Goal: Task Accomplishment & Management: Use online tool/utility

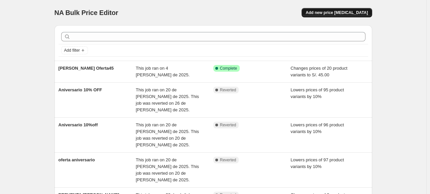
click at [333, 14] on span "Add new price [MEDICAL_DATA]" at bounding box center [336, 12] width 62 height 5
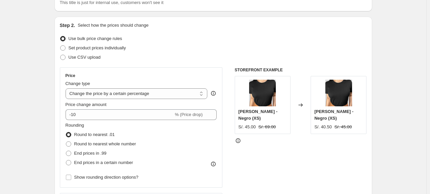
scroll to position [67, 0]
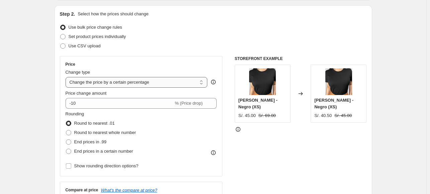
click at [113, 84] on select "Change the price to a certain amount Change the price by a certain amount Chang…" at bounding box center [136, 82] width 142 height 11
select select "ecap"
click at [67, 77] on select "Change the price to a certain amount Change the price by a certain amount Chang…" at bounding box center [136, 82] width 142 height 11
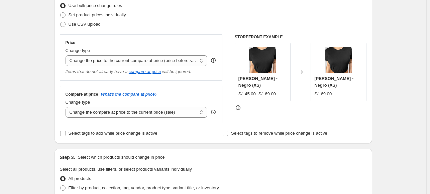
scroll to position [100, 0]
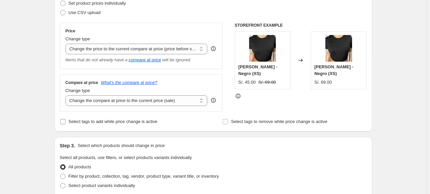
click at [70, 124] on span "Select tags to add while price change is active" at bounding box center [112, 121] width 89 height 5
click at [65, 124] on input "Select tags to add while price change is active" at bounding box center [62, 121] width 5 height 5
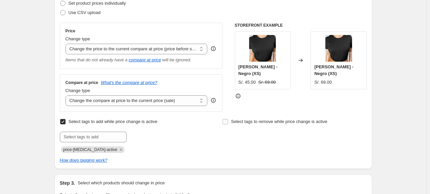
click at [69, 123] on span "Select tags to add while price change is active" at bounding box center [112, 121] width 89 height 5
click at [65, 123] on input "Select tags to add while price change is active" at bounding box center [62, 121] width 5 height 5
checkbox input "false"
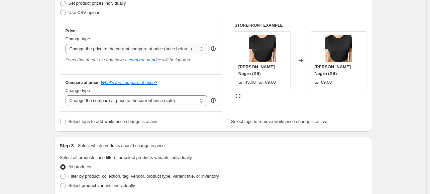
click at [114, 48] on select "Change the price to a certain amount Change the price by a certain amount Chang…" at bounding box center [136, 49] width 142 height 11
click at [67, 44] on select "Change the price to a certain amount Change the price by a certain amount Chang…" at bounding box center [136, 49] width 142 height 11
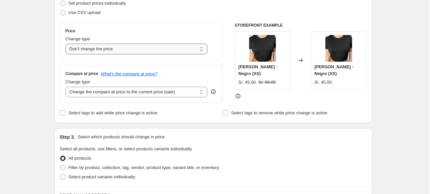
click at [98, 49] on select "Change the price to a certain amount Change the price by a certain amount Chang…" at bounding box center [136, 49] width 142 height 11
select select "to"
click at [67, 44] on select "Change the price to a certain amount Change the price by a certain amount Chang…" at bounding box center [136, 49] width 142 height 11
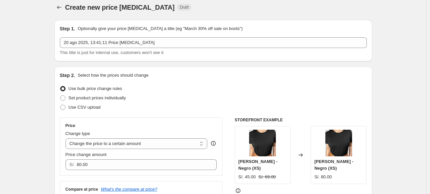
scroll to position [0, 0]
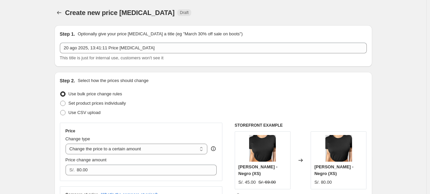
click at [65, 13] on div at bounding box center [59, 12] width 11 height 9
click at [62, 12] on icon "Price change jobs" at bounding box center [59, 12] width 7 height 7
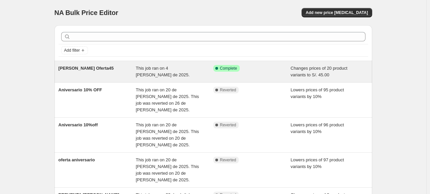
click at [276, 73] on div "Success Complete Complete" at bounding box center [252, 71] width 78 height 13
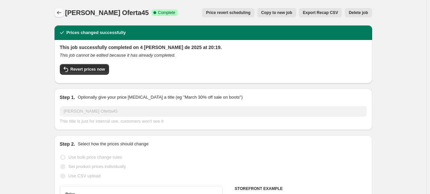
click at [61, 11] on icon "Price change jobs" at bounding box center [59, 12] width 7 height 7
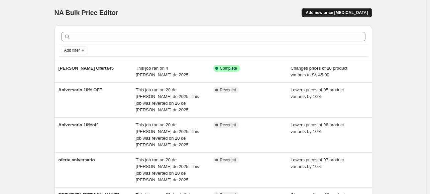
click at [331, 9] on button "Add new price [MEDICAL_DATA]" at bounding box center [336, 12] width 70 height 9
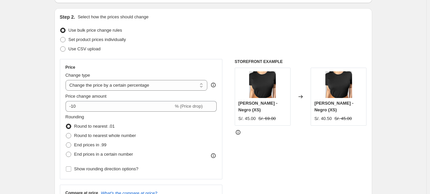
scroll to position [67, 0]
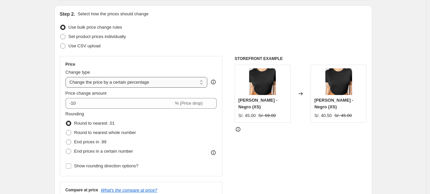
click at [125, 84] on select "Change the price to a certain amount Change the price by a certain amount Chang…" at bounding box center [136, 82] width 142 height 11
select select "by"
click at [67, 77] on select "Change the price to a certain amount Change the price by a certain amount Chang…" at bounding box center [136, 82] width 142 height 11
type input "-10.00"
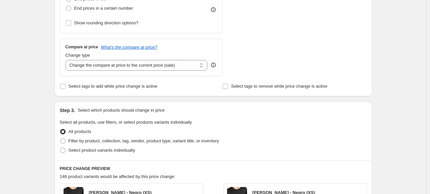
scroll to position [301, 0]
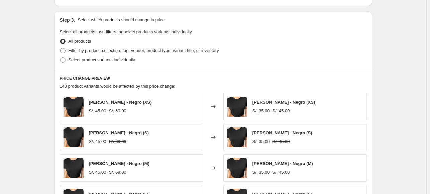
click at [65, 48] on span at bounding box center [62, 50] width 5 height 5
click at [60, 48] on input "Filter by product, collection, tag, vendor, product type, variant title, or inv…" at bounding box center [60, 48] width 0 height 0
radio input "true"
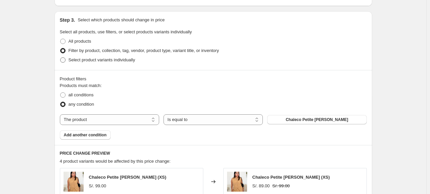
click at [65, 62] on span at bounding box center [62, 59] width 5 height 5
click at [60, 58] on input "Select product variants individually" at bounding box center [60, 57] width 0 height 0
radio input "true"
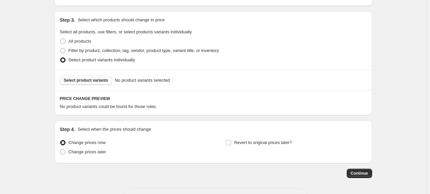
click at [86, 83] on span "Select product variants" at bounding box center [86, 80] width 44 height 5
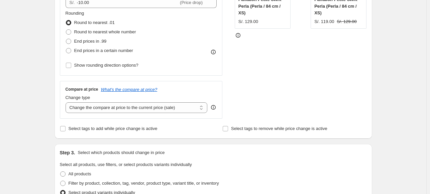
scroll to position [67, 0]
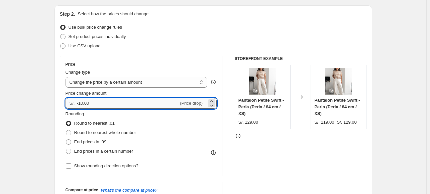
drag, startPoint x: 91, startPoint y: 104, endPoint x: 81, endPoint y: 105, distance: 10.4
click at [81, 105] on input "-10.00" at bounding box center [127, 103] width 102 height 11
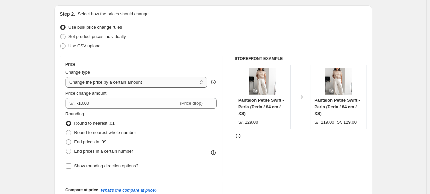
click at [134, 84] on select "Change the price to a certain amount Change the price by a certain amount Chang…" at bounding box center [136, 82] width 142 height 11
select select "percentage"
click at [67, 77] on select "Change the price to a certain amount Change the price by a certain amount Chang…" at bounding box center [136, 82] width 142 height 11
type input "-15"
click at [123, 84] on select "Change the price to a certain amount Change the price by a certain amount Chang…" at bounding box center [136, 82] width 142 height 11
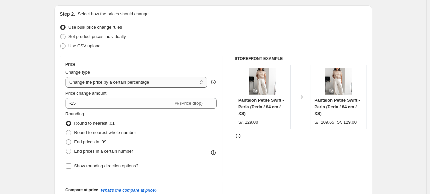
select select "to"
click at [67, 77] on select "Change the price to a certain amount Change the price by a certain amount Chang…" at bounding box center [136, 82] width 142 height 11
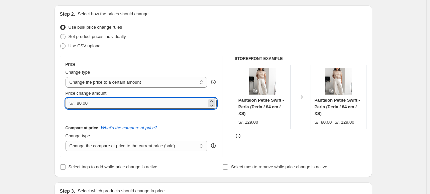
click at [104, 103] on input "80.00" at bounding box center [141, 103] width 130 height 11
drag, startPoint x: 104, startPoint y: 103, endPoint x: 74, endPoint y: 105, distance: 29.9
click at [74, 105] on div "S/. 80.00" at bounding box center [140, 103] width 151 height 11
type input "109.00"
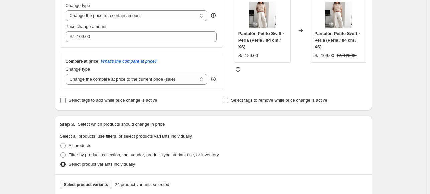
scroll to position [100, 0]
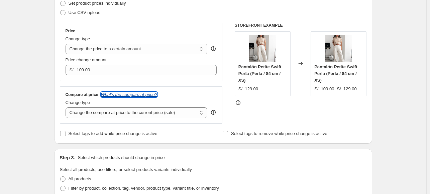
click at [129, 96] on icon "What's the compare at price?" at bounding box center [129, 94] width 56 height 5
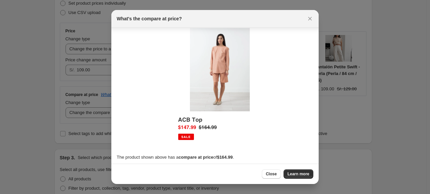
scroll to position [8, 0]
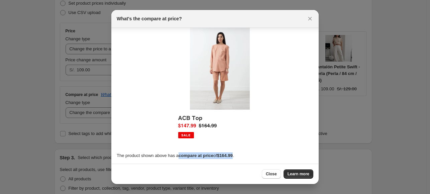
drag, startPoint x: 177, startPoint y: 155, endPoint x: 235, endPoint y: 155, distance: 58.5
click at [235, 155] on p "The product shown above has a compare at price of $164.99 ." at bounding box center [215, 156] width 196 height 7
click at [36, 83] on div at bounding box center [215, 97] width 430 height 194
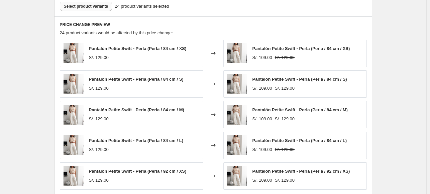
scroll to position [301, 0]
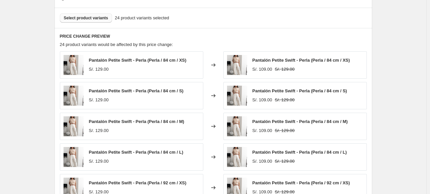
click at [53, 98] on div "Step 1. Optionally give your price [MEDICAL_DATA] a title (eg "March 30% off sa…" at bounding box center [210, 1] width 323 height 565
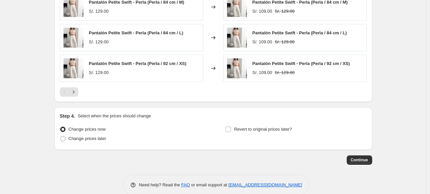
scroll to position [431, 0]
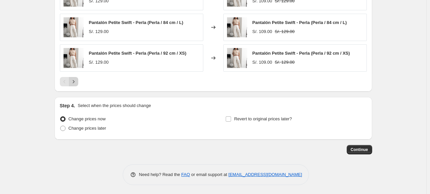
click at [74, 82] on icon "Next" at bounding box center [73, 82] width 7 height 7
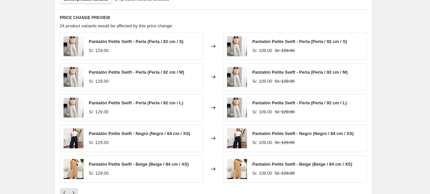
scroll to position [364, 0]
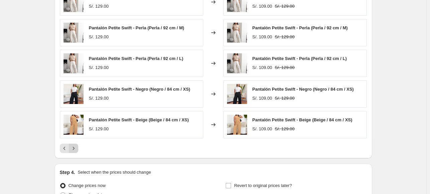
click at [74, 149] on icon "Next" at bounding box center [73, 148] width 7 height 7
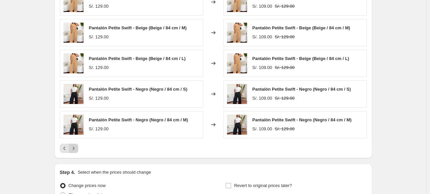
click at [71, 149] on icon "Next" at bounding box center [73, 148] width 7 height 7
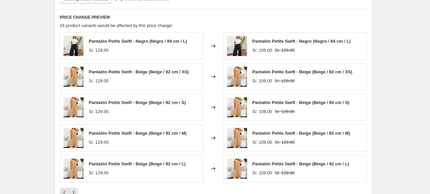
scroll to position [330, 0]
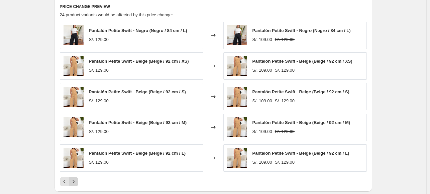
click at [77, 179] on icon "Next" at bounding box center [73, 182] width 7 height 7
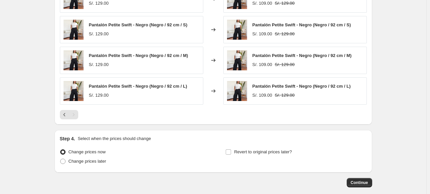
scroll to position [400, 0]
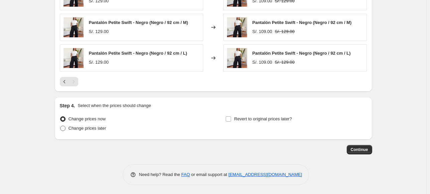
click at [70, 129] on span "Change prices later" at bounding box center [87, 128] width 38 height 5
click at [60, 126] on input "Change prices later" at bounding box center [60, 126] width 0 height 0
radio input "true"
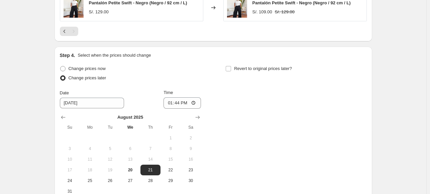
scroll to position [500, 0]
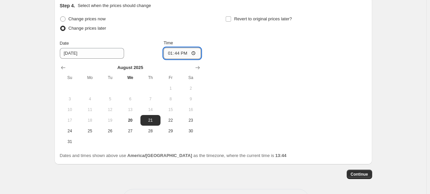
click at [188, 51] on input "13:44" at bounding box center [181, 53] width 37 height 11
click at [183, 52] on input "13:44" at bounding box center [181, 53] width 37 height 11
click at [181, 53] on input "13:44" at bounding box center [181, 53] width 37 height 11
type input "00:00"
click at [209, 51] on div "Change prices now Change prices later Date [DATE] Time 00:00 [DATE] Su Mo Tu We…" at bounding box center [213, 80] width 307 height 133
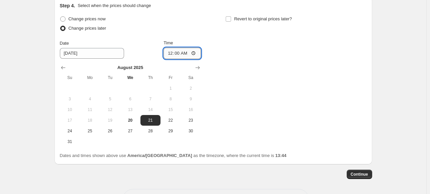
click at [188, 53] on input "00:00" at bounding box center [181, 53] width 37 height 11
click at [195, 51] on input "00:01" at bounding box center [181, 53] width 37 height 11
type input "23:59"
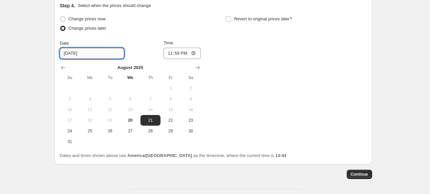
click at [70, 50] on input "[DATE]" at bounding box center [92, 53] width 64 height 11
click at [129, 124] on button "20" at bounding box center [130, 120] width 20 height 11
type input "[DATE]"
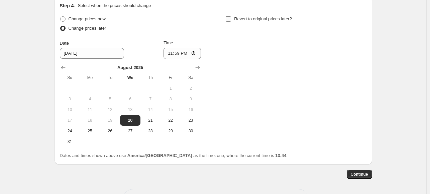
click at [230, 21] on span at bounding box center [228, 19] width 6 height 6
click at [230, 21] on input "Revert to original prices later?" at bounding box center [227, 18] width 5 height 5
checkbox input "true"
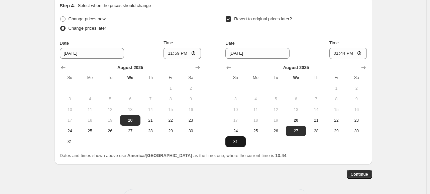
click at [238, 144] on button "31" at bounding box center [235, 142] width 20 height 11
type input "[DATE]"
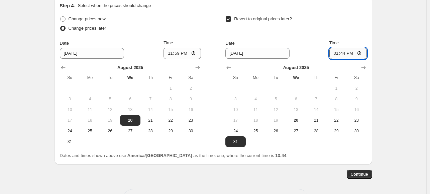
click at [344, 52] on input "13:44" at bounding box center [347, 53] width 37 height 11
type input "23:59"
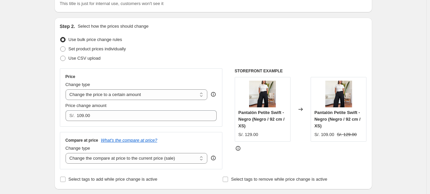
scroll to position [0, 0]
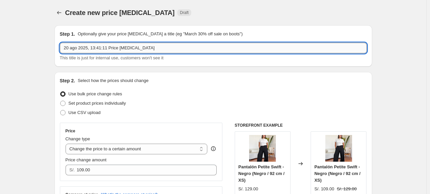
drag, startPoint x: 145, startPoint y: 49, endPoint x: 62, endPoint y: 50, distance: 83.2
click at [62, 50] on input "20 ago 2025, 13:41:11 Price [MEDICAL_DATA]" at bounding box center [213, 48] width 307 height 11
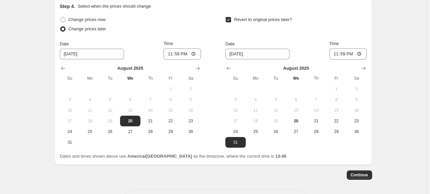
scroll to position [525, 0]
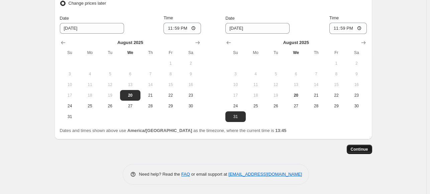
type input "Sale Swift 109"
click at [359, 146] on button "Continue" at bounding box center [358, 149] width 25 height 9
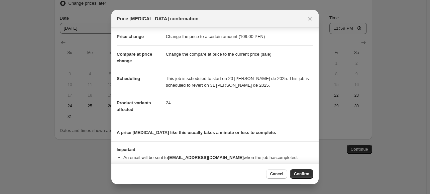
scroll to position [23, 0]
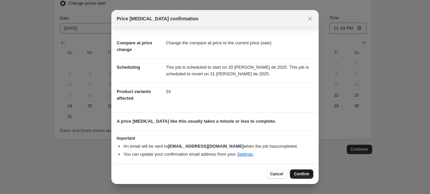
click at [296, 175] on span "Confirm" at bounding box center [301, 174] width 15 height 5
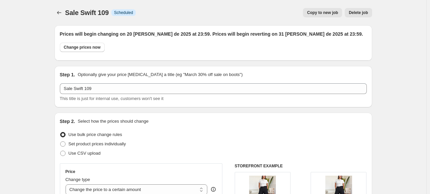
click at [58, 14] on icon "Price change jobs" at bounding box center [59, 12] width 7 height 7
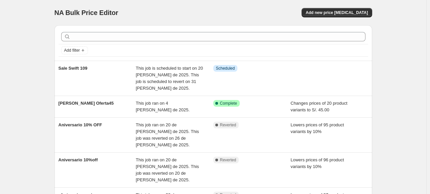
click at [367, 17] on div "NA Bulk Price Editor. This page is ready NA Bulk Price Editor Add new price [ME…" at bounding box center [212, 12] width 317 height 25
click at [365, 13] on span "Add new price [MEDICAL_DATA]" at bounding box center [336, 12] width 62 height 5
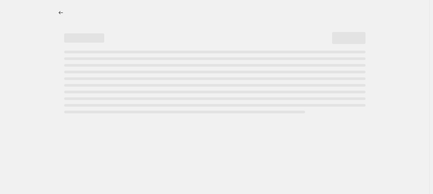
select select "percentage"
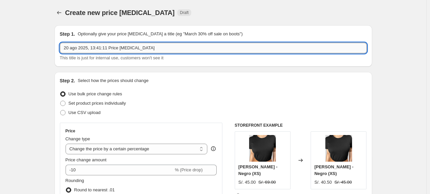
click at [130, 48] on input "20 ago 2025, 13:41:11 Price [MEDICAL_DATA]" at bounding box center [213, 48] width 307 height 11
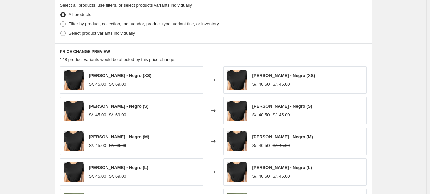
scroll to position [334, 0]
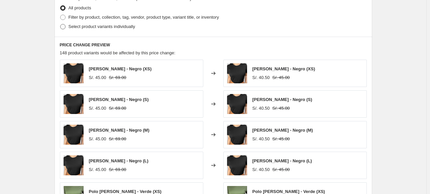
type input "Sale [PERSON_NAME] 69"
click at [72, 25] on span "Select product variants individually" at bounding box center [101, 26] width 66 height 5
click at [60, 24] on input "Select product variants individually" at bounding box center [60, 24] width 0 height 0
radio input "true"
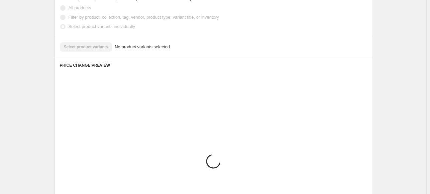
scroll to position [325, 0]
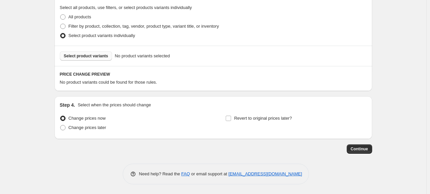
click at [84, 56] on span "Select product variants" at bounding box center [86, 55] width 44 height 5
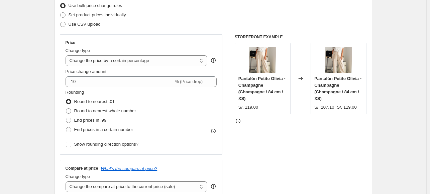
scroll to position [91, 0]
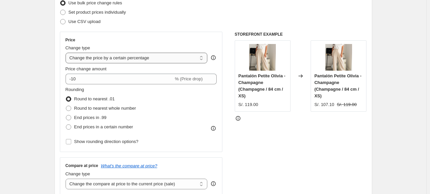
click at [103, 58] on select "Change the price to a certain amount Change the price by a certain amount Chang…" at bounding box center [136, 58] width 142 height 11
select select "to"
click at [67, 53] on select "Change the price to a certain amount Change the price by a certain amount Chang…" at bounding box center [136, 58] width 142 height 11
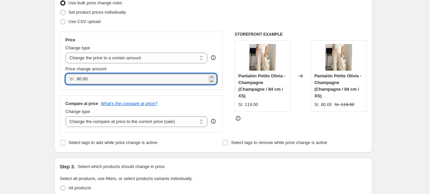
drag, startPoint x: 99, startPoint y: 80, endPoint x: 75, endPoint y: 83, distance: 24.2
click at [75, 83] on div "S/. 80.00" at bounding box center [140, 79] width 151 height 11
type input "69.00"
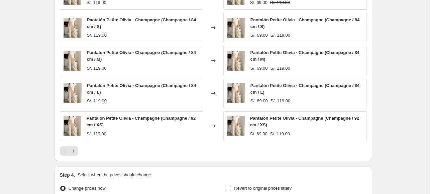
scroll to position [425, 0]
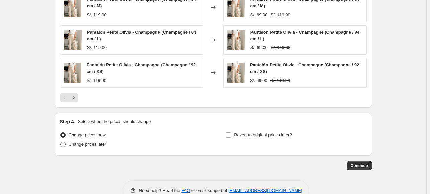
click at [88, 145] on span "Change prices later" at bounding box center [87, 144] width 38 height 5
click at [60, 142] on input "Change prices later" at bounding box center [60, 142] width 0 height 0
radio input "true"
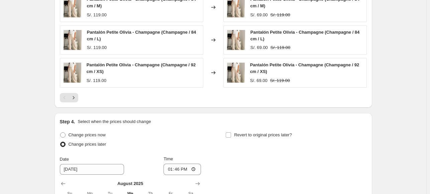
scroll to position [492, 0]
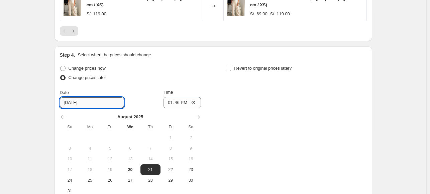
click at [92, 101] on input "[DATE]" at bounding box center [92, 103] width 64 height 11
click at [126, 167] on span "20" at bounding box center [130, 169] width 15 height 5
type input "[DATE]"
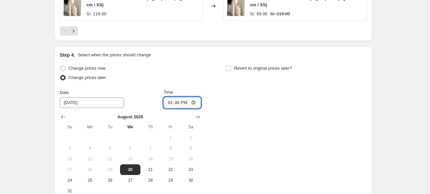
click at [181, 104] on input "13:46" at bounding box center [181, 102] width 37 height 11
type input "23:59"
click at [228, 69] on input "Revert to original prices later?" at bounding box center [227, 68] width 5 height 5
checkbox input "true"
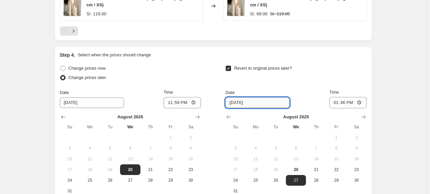
click at [245, 103] on input "[DATE]" at bounding box center [257, 103] width 64 height 11
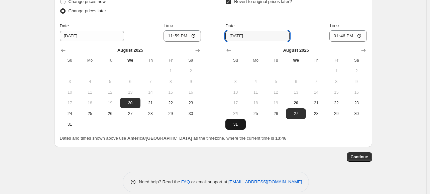
click at [234, 120] on button "31" at bounding box center [235, 124] width 20 height 11
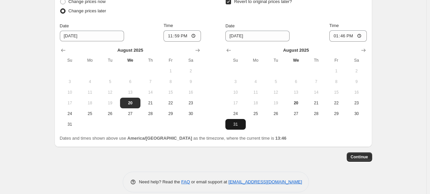
type input "[DATE]"
click at [346, 34] on input "13:46" at bounding box center [347, 35] width 37 height 11
type input "23:59"
click at [352, 154] on button "Continue" at bounding box center [358, 157] width 25 height 9
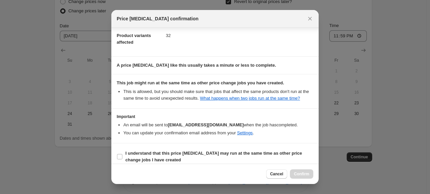
scroll to position [85, 0]
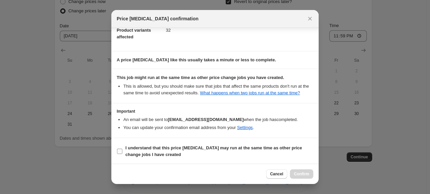
click at [120, 149] on input "I understand that this price [MEDICAL_DATA] may run at the same time as other p…" at bounding box center [119, 151] width 5 height 5
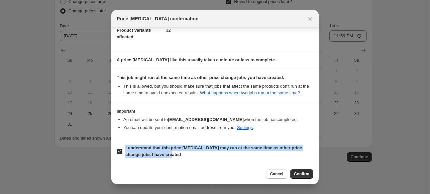
drag, startPoint x: 175, startPoint y: 155, endPoint x: 124, endPoint y: 146, distance: 52.3
click at [124, 146] on label "I understand that this price [MEDICAL_DATA] may run at the same time as other p…" at bounding box center [215, 152] width 196 height 16
click at [120, 135] on div at bounding box center [120, 135] width 0 height 0
click at [205, 152] on span "I understand that this price [MEDICAL_DATA] may run at the same time as other p…" at bounding box center [219, 151] width 188 height 13
click at [122, 152] on input "I understand that this price [MEDICAL_DATA] may run at the same time as other p…" at bounding box center [119, 151] width 5 height 5
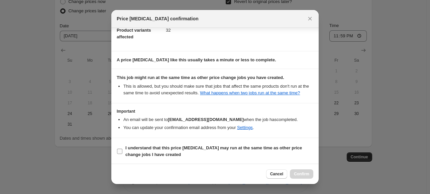
click at [120, 152] on input "I understand that this price [MEDICAL_DATA] may run at the same time as other p…" at bounding box center [119, 151] width 5 height 5
checkbox input "true"
click at [298, 174] on span "Confirm" at bounding box center [301, 174] width 15 height 5
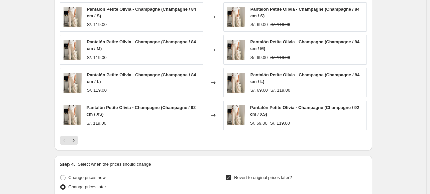
scroll to position [425, 0]
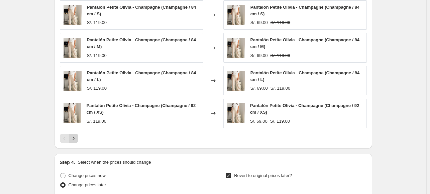
click at [74, 134] on button "Next" at bounding box center [73, 138] width 9 height 9
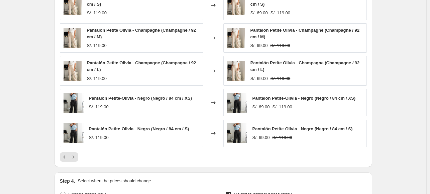
scroll to position [392, 0]
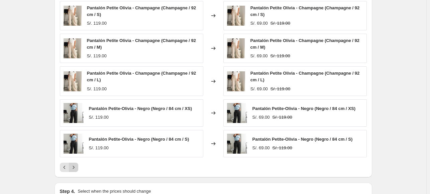
click at [74, 169] on icon "Next" at bounding box center [73, 167] width 7 height 7
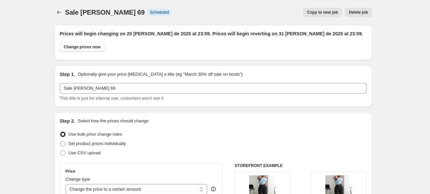
scroll to position [0, 0]
click at [56, 11] on button "Price change jobs" at bounding box center [58, 12] width 9 height 9
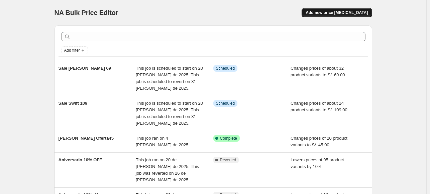
click at [344, 12] on span "Add new price [MEDICAL_DATA]" at bounding box center [336, 12] width 62 height 5
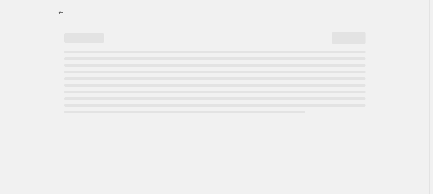
select select "percentage"
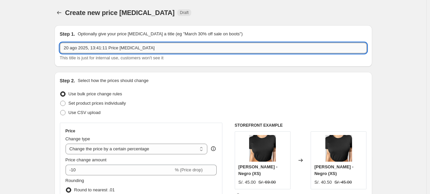
click at [154, 52] on input "20 ago 2025, 13:41:11 Price [MEDICAL_DATA]" at bounding box center [213, 48] width 307 height 11
click at [153, 51] on input "20 ago 2025, 13:41:11 Price [MEDICAL_DATA]" at bounding box center [213, 48] width 307 height 11
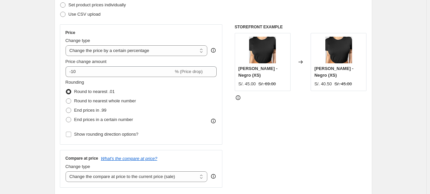
scroll to position [134, 0]
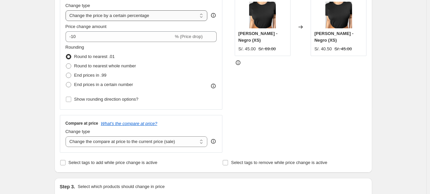
type input "Sale [PERSON_NAME] y [PERSON_NAME]"
click at [131, 19] on select "Change the price to a certain amount Change the price by a certain amount Chang…" at bounding box center [136, 15] width 142 height 11
select select "to"
click at [67, 10] on select "Change the price to a certain amount Change the price by a certain amount Chang…" at bounding box center [136, 15] width 142 height 11
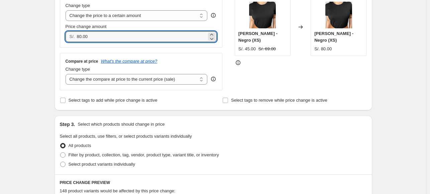
drag, startPoint x: 102, startPoint y: 37, endPoint x: 67, endPoint y: 36, distance: 34.4
click at [67, 36] on div "S/. 80.00" at bounding box center [140, 36] width 151 height 11
type input "79.00"
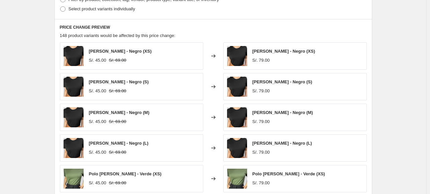
scroll to position [200, 0]
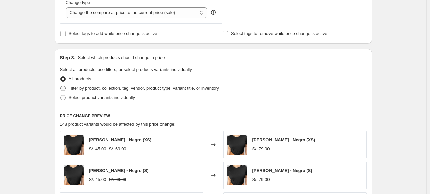
click at [76, 86] on span "Filter by product, collection, tag, vendor, product type, variant title, or inv…" at bounding box center [143, 88] width 150 height 5
click at [60, 86] on input "Filter by product, collection, tag, vendor, product type, variant title, or inv…" at bounding box center [60, 86] width 0 height 0
radio input "true"
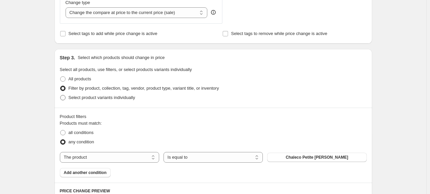
click at [78, 99] on span "Select product variants individually" at bounding box center [101, 97] width 66 height 5
click at [60, 96] on input "Select product variants individually" at bounding box center [60, 95] width 0 height 0
radio input "true"
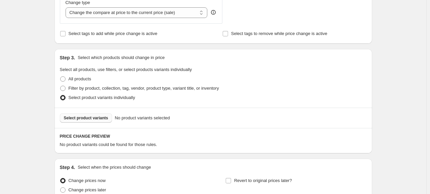
click at [73, 121] on span "Select product variants" at bounding box center [86, 118] width 44 height 5
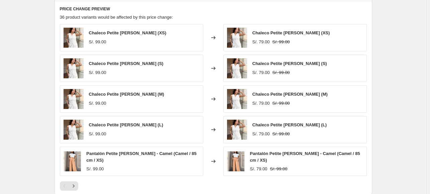
scroll to position [334, 0]
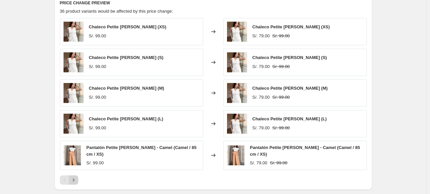
click at [76, 177] on icon "Next" at bounding box center [73, 180] width 7 height 7
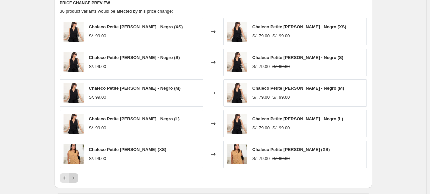
click at [76, 176] on icon "Next" at bounding box center [73, 178] width 7 height 7
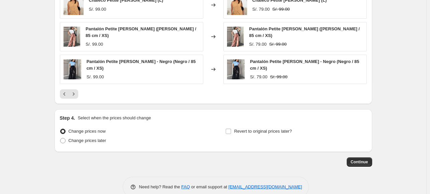
scroll to position [433, 0]
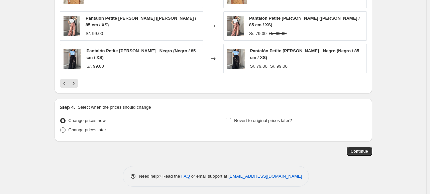
click at [65, 128] on span at bounding box center [62, 130] width 5 height 5
click at [60, 128] on input "Change prices later" at bounding box center [60, 128] width 0 height 0
radio input "true"
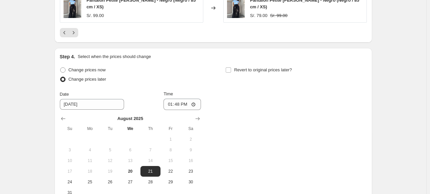
scroll to position [533, 0]
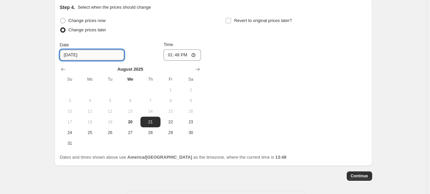
click at [72, 51] on input "[DATE]" at bounding box center [92, 55] width 64 height 11
click at [133, 123] on button "20" at bounding box center [130, 122] width 20 height 11
type input "[DATE]"
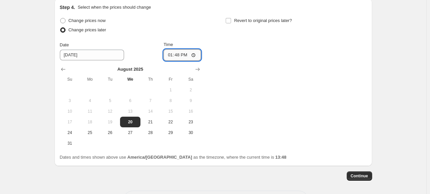
click at [179, 52] on input "13:48" at bounding box center [181, 54] width 37 height 11
type input "23:59"
click at [227, 18] on input "Revert to original prices later?" at bounding box center [227, 20] width 5 height 5
checkbox input "true"
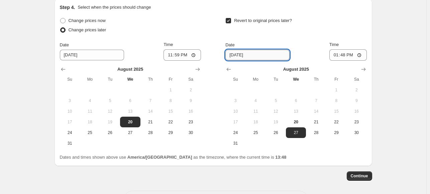
click at [243, 53] on input "[DATE]" at bounding box center [257, 55] width 64 height 11
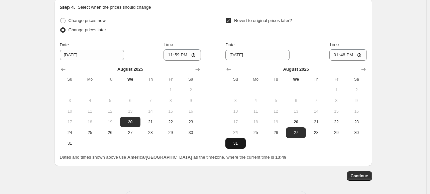
click at [236, 141] on span "31" at bounding box center [235, 143] width 15 height 5
type input "[DATE]"
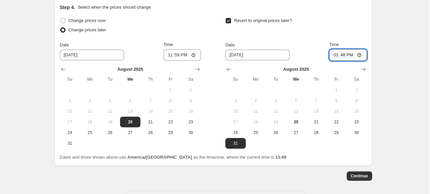
click at [348, 51] on input "13:48" at bounding box center [347, 54] width 37 height 11
type input "23:59"
click at [357, 174] on span "Continue" at bounding box center [358, 176] width 17 height 5
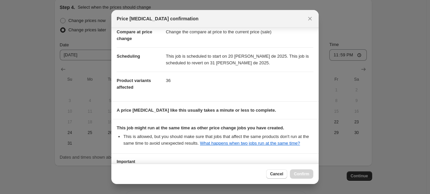
scroll to position [85, 0]
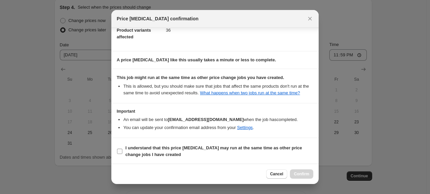
click at [119, 152] on input "I understand that this price [MEDICAL_DATA] may run at the same time as other p…" at bounding box center [119, 151] width 5 height 5
checkbox input "true"
click at [296, 176] on span "Confirm" at bounding box center [301, 174] width 15 height 5
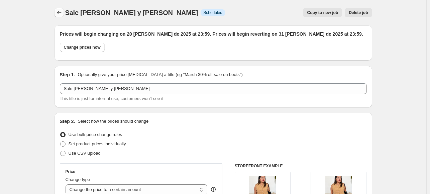
click at [62, 12] on icon "Price change jobs" at bounding box center [59, 12] width 7 height 7
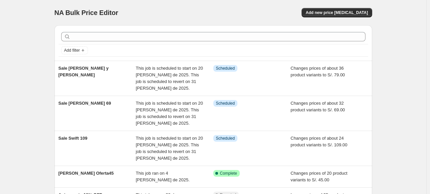
click at [351, 7] on div "NA Bulk Price Editor. This page is ready NA Bulk Price Editor Add new price [ME…" at bounding box center [212, 12] width 317 height 25
click at [351, 12] on span "Add new price [MEDICAL_DATA]" at bounding box center [336, 12] width 62 height 5
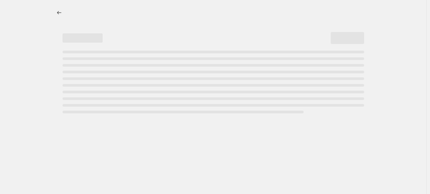
select select "percentage"
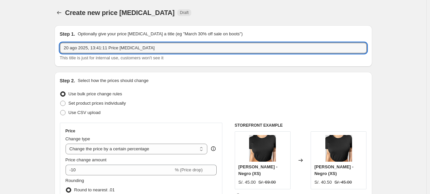
drag, startPoint x: 105, startPoint y: 45, endPoint x: 53, endPoint y: 47, distance: 51.8
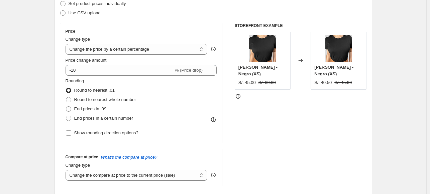
scroll to position [100, 0]
type input "Sale Básicos"
click at [109, 49] on select "Change the price to a certain amount Change the price by a certain amount Chang…" at bounding box center [136, 49] width 142 height 11
select select "to"
click at [67, 44] on select "Change the price to a certain amount Change the price by a certain amount Chang…" at bounding box center [136, 49] width 142 height 11
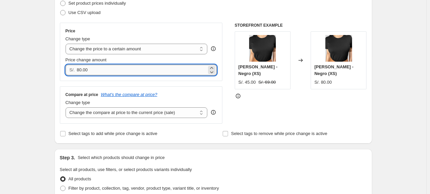
click at [102, 71] on input "80.00" at bounding box center [141, 70] width 130 height 11
type input "55.00"
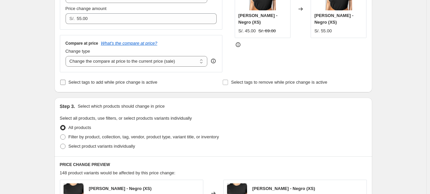
scroll to position [234, 0]
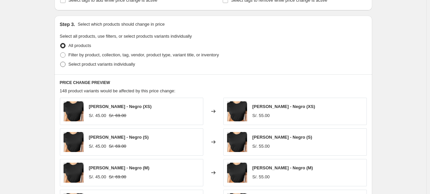
click at [87, 64] on span "Select product variants individually" at bounding box center [101, 64] width 66 height 5
click at [60, 62] on input "Select product variants individually" at bounding box center [60, 62] width 0 height 0
radio input "true"
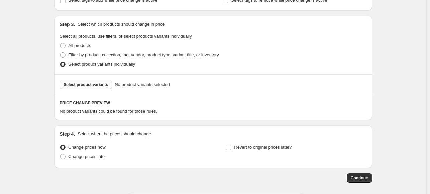
click at [87, 85] on span "Select product variants" at bounding box center [86, 84] width 44 height 5
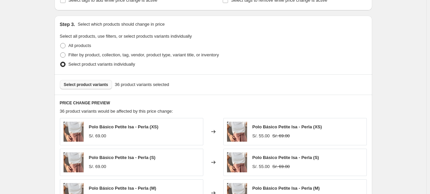
scroll to position [431, 0]
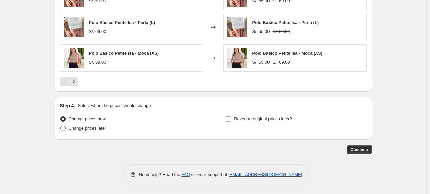
click at [85, 131] on span "Change prices later" at bounding box center [87, 128] width 38 height 7
click at [60, 126] on input "Change prices later" at bounding box center [60, 126] width 0 height 0
radio input "true"
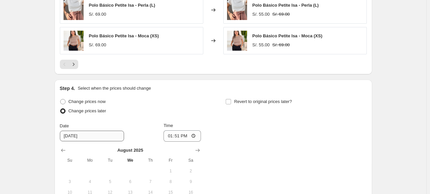
scroll to position [464, 0]
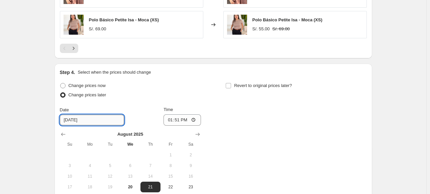
click at [96, 123] on input "[DATE]" at bounding box center [92, 120] width 64 height 11
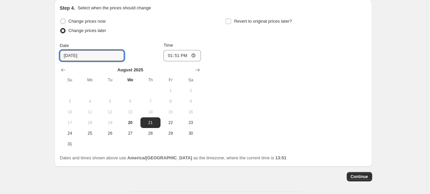
scroll to position [531, 0]
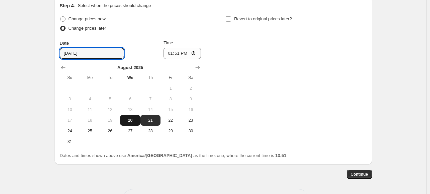
click at [133, 123] on button "20" at bounding box center [130, 120] width 20 height 11
type input "[DATE]"
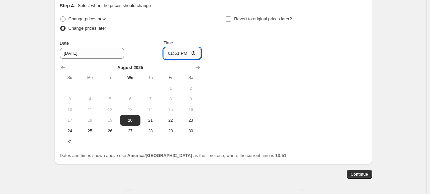
click at [179, 52] on input "13:51" at bounding box center [181, 53] width 37 height 11
click at [188, 53] on input "23:51" at bounding box center [181, 53] width 37 height 11
type input "23:59"
click at [231, 17] on input "Revert to original prices later?" at bounding box center [227, 18] width 5 height 5
checkbox input "true"
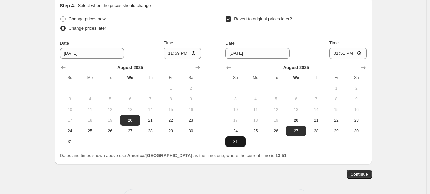
click at [241, 139] on span "31" at bounding box center [235, 141] width 15 height 5
type input "[DATE]"
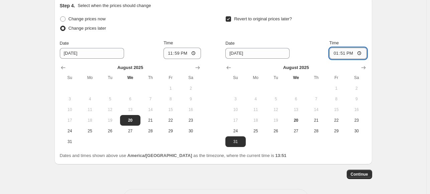
click at [345, 54] on input "13:51" at bounding box center [347, 53] width 37 height 11
type input "23:59"
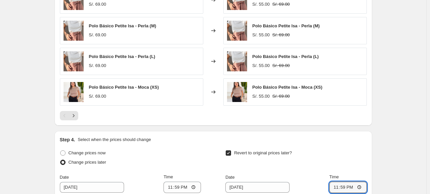
scroll to position [397, 0]
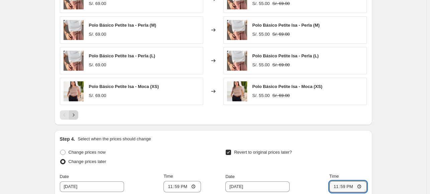
click at [74, 114] on icon "Next" at bounding box center [73, 115] width 7 height 7
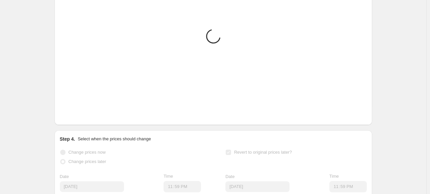
click at [74, 114] on icon "Next" at bounding box center [73, 115] width 7 height 7
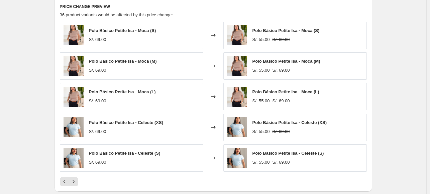
scroll to position [364, 0]
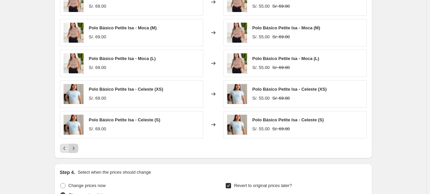
click at [74, 148] on icon "Next" at bounding box center [73, 148] width 2 height 3
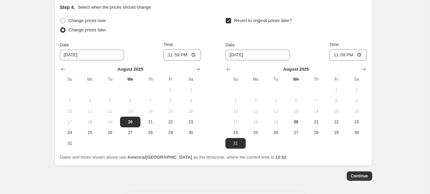
scroll to position [556, 0]
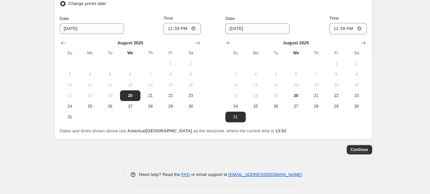
click at [358, 146] on button "Continue" at bounding box center [358, 149] width 25 height 9
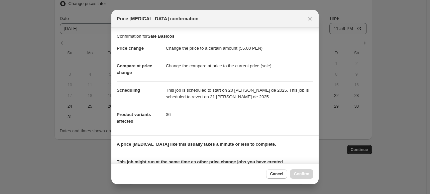
scroll to position [85, 0]
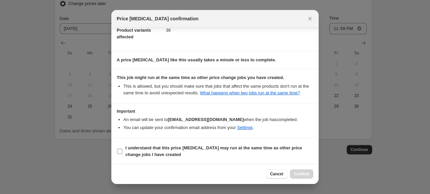
click at [122, 144] on label "I understand that this price [MEDICAL_DATA] may run at the same time as other p…" at bounding box center [215, 152] width 196 height 16
click at [122, 149] on input "I understand that this price [MEDICAL_DATA] may run at the same time as other p…" at bounding box center [119, 151] width 5 height 5
checkbox input "true"
click at [308, 173] on span "Confirm" at bounding box center [301, 174] width 15 height 5
